Goal: Information Seeking & Learning: Learn about a topic

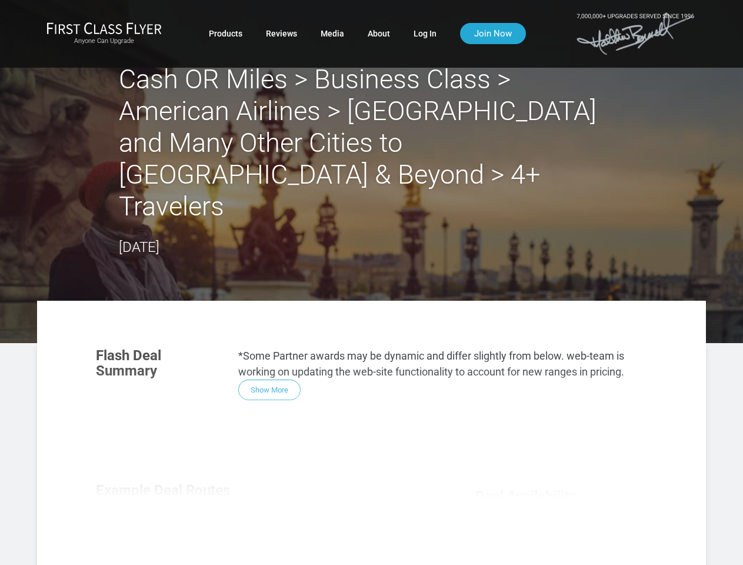
click at [371, 336] on section "Flash Deal Summary *Some Partner awards may be dynamic and differ slightly from…" at bounding box center [371, 374] width 575 height 76
click at [371, 401] on div "Flash Deal Summary *Some Partner awards may be dynamic and differ slightly from…" at bounding box center [371, 502] width 575 height 332
click at [269, 336] on div "Flash Deal Summary *Some Partner awards may be dynamic and differ slightly from…" at bounding box center [371, 502] width 575 height 332
click at [167, 491] on div "Flash Deal Summary *Some Partner awards may be dynamic and differ slightly from…" at bounding box center [371, 502] width 575 height 332
click at [264, 491] on div "Flash Deal Summary *Some Partner awards may be dynamic and differ slightly from…" at bounding box center [371, 502] width 575 height 332
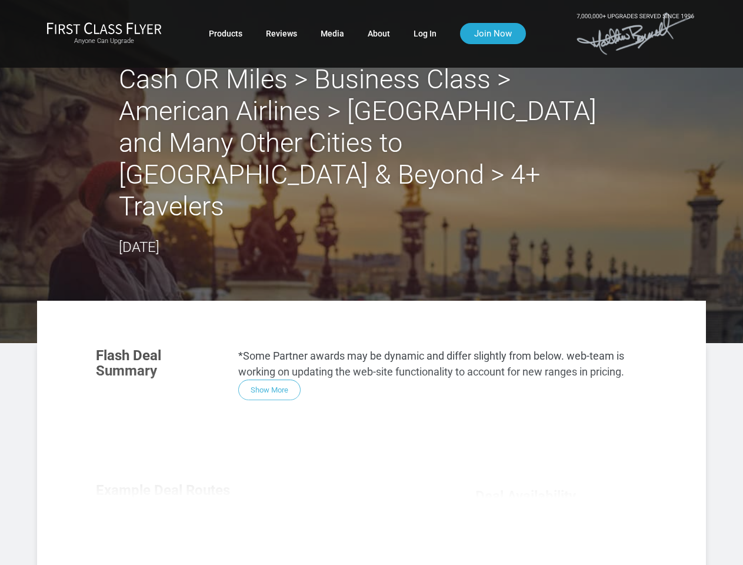
click at [360, 491] on div "Flash Deal Summary *Some Partner awards may be dynamic and differ slightly from…" at bounding box center [371, 502] width 575 height 332
click at [263, 544] on div "Flash Deal Summary *Some Partner awards may be dynamic and differ slightly from…" at bounding box center [371, 502] width 575 height 332
click at [264, 545] on div "Flash Deal Summary *Some Partner awards may be dynamic and differ slightly from…" at bounding box center [371, 502] width 575 height 332
click at [561, 554] on div "Flash Deal Summary *Some Partner awards may be dynamic and differ slightly from…" at bounding box center [371, 502] width 575 height 332
